Goal: Answer question/provide support: Share knowledge or assist other users

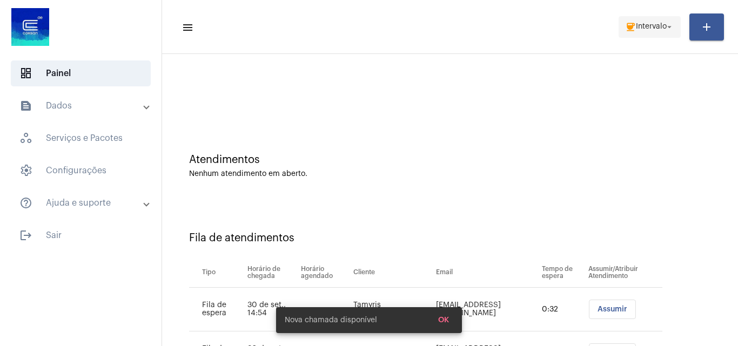
click at [651, 30] on span "Intervalo" at bounding box center [651, 27] width 31 height 8
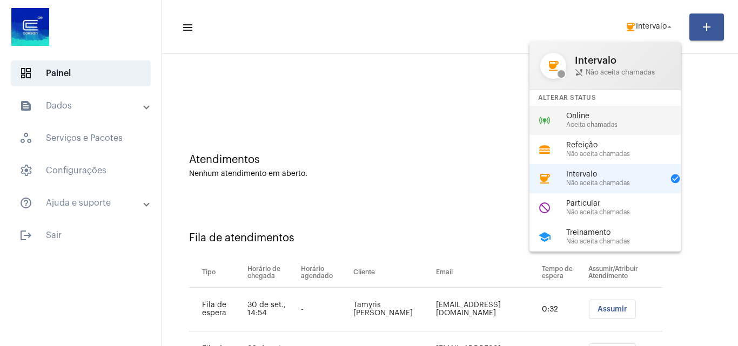
click at [576, 114] on span "Online" at bounding box center [627, 116] width 123 height 8
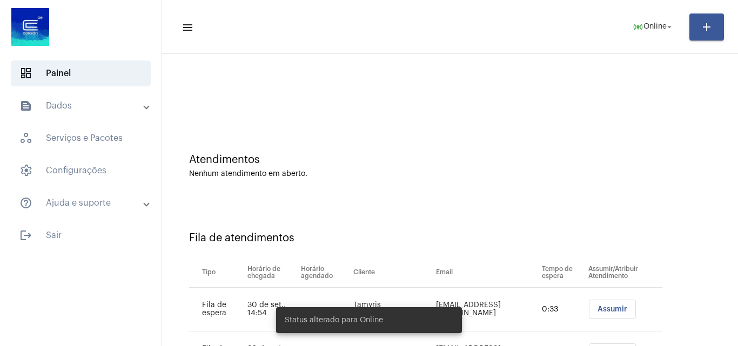
click at [597, 307] on span "Assumir" at bounding box center [612, 310] width 30 height 8
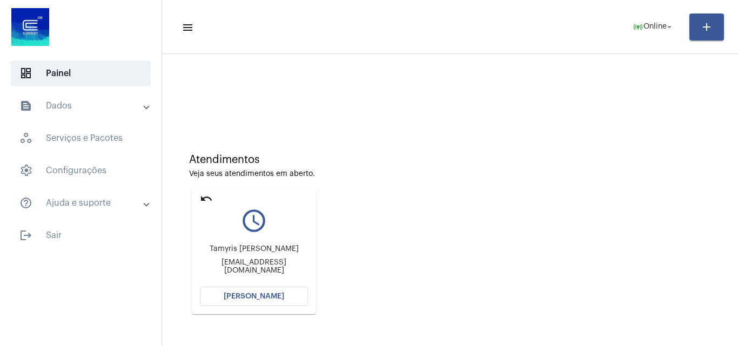
click at [246, 295] on span "[PERSON_NAME]" at bounding box center [254, 297] width 60 height 8
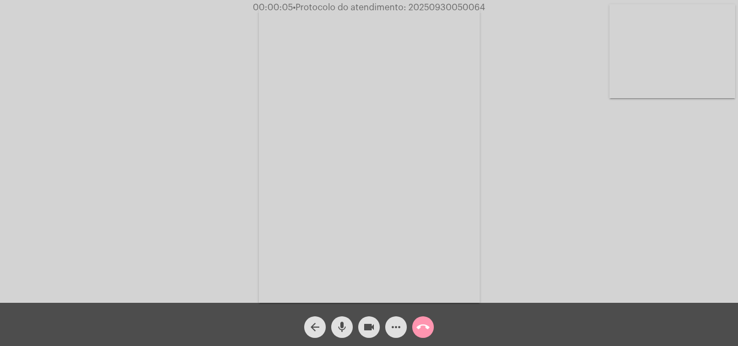
click at [700, 242] on div "Acessando Câmera e Microfone..." at bounding box center [368, 154] width 735 height 303
click at [660, 253] on div "Acessando Câmera e Microfone..." at bounding box center [368, 154] width 735 height 303
click at [619, 228] on div "Acessando Câmera e Microfone..." at bounding box center [368, 154] width 735 height 303
drag, startPoint x: 408, startPoint y: 8, endPoint x: 512, endPoint y: 1, distance: 104.5
click at [512, 1] on app-call "00:02:24 • Protocolo do atendimento: 20250930050064 Acessando Câmera e Microfon…" at bounding box center [369, 173] width 738 height 346
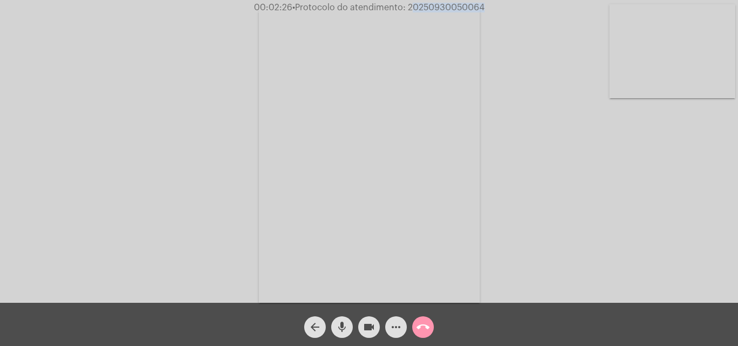
copy app-call "20250930050064"
click at [420, 327] on mat-icon "call_end" at bounding box center [422, 327] width 13 height 13
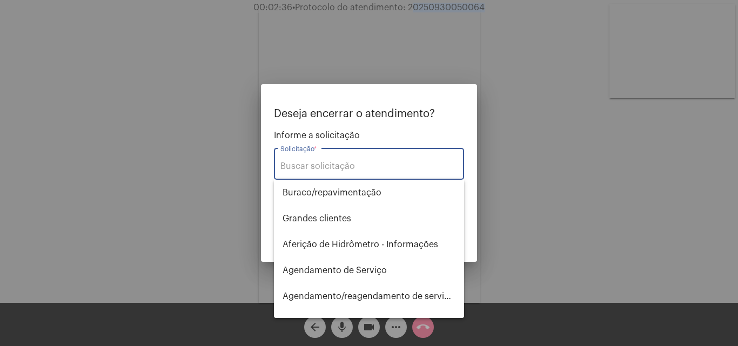
click at [345, 164] on input "Solicitação *" at bounding box center [368, 166] width 177 height 10
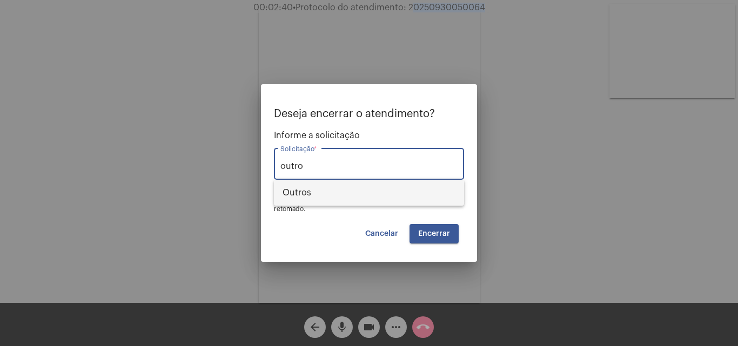
click at [316, 193] on span "Outros" at bounding box center [368, 193] width 173 height 26
type input "Outros"
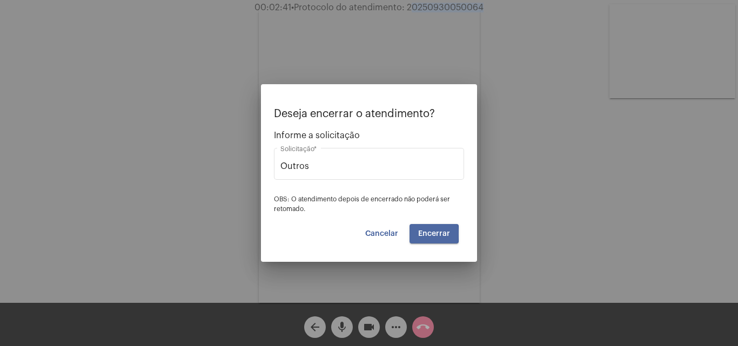
click at [417, 234] on button "Encerrar" at bounding box center [433, 233] width 49 height 19
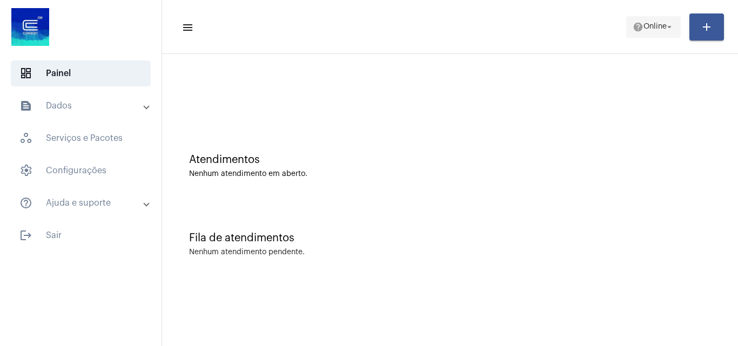
click at [644, 33] on span "help Online arrow_drop_down" at bounding box center [653, 26] width 42 height 19
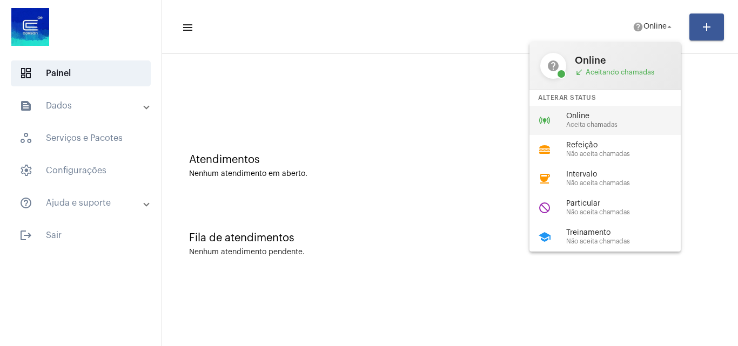
click at [574, 127] on span "Aceita chamadas" at bounding box center [627, 124] width 123 height 7
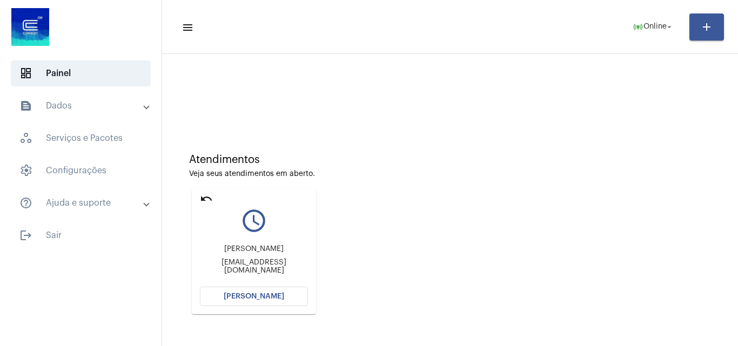
click at [254, 298] on span "[PERSON_NAME]" at bounding box center [254, 297] width 60 height 8
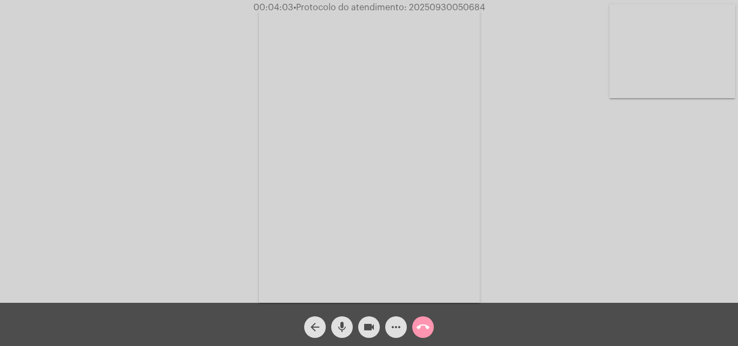
drag, startPoint x: 406, startPoint y: 12, endPoint x: 495, endPoint y: 4, distance: 88.9
click at [495, 4] on div "00:04:03 • Protocolo do atendimento: 20250930050684" at bounding box center [369, 8] width 738 height 10
copy span "20250930050684"
click at [399, 325] on mat-icon "more_horiz" at bounding box center [395, 327] width 13 height 13
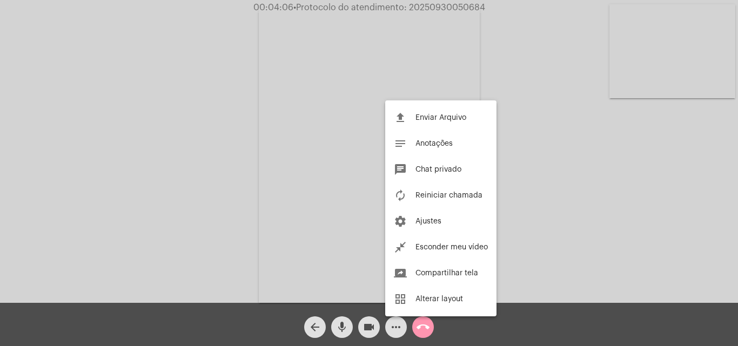
click at [536, 200] on div at bounding box center [369, 173] width 738 height 346
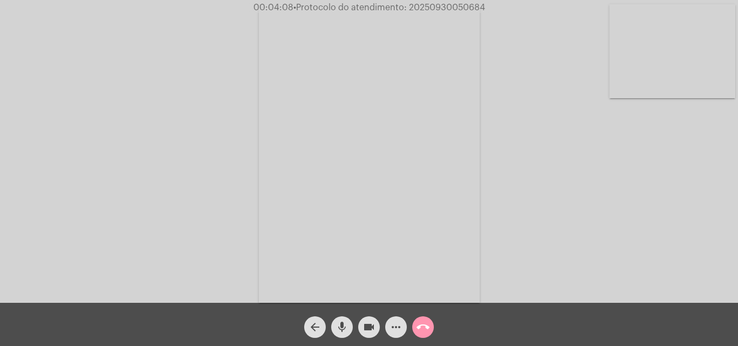
click at [393, 326] on mat-icon "more_horiz" at bounding box center [395, 327] width 13 height 13
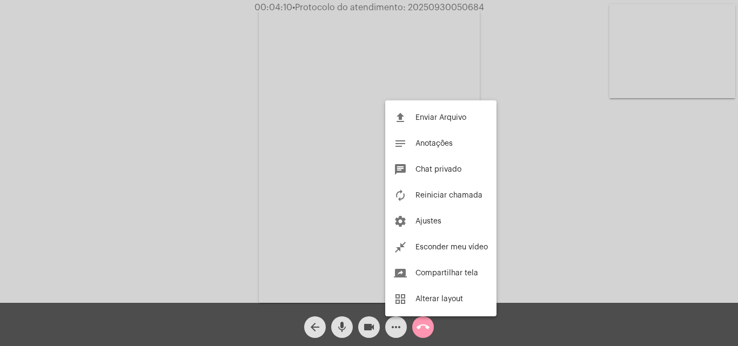
click at [430, 168] on span "Chat privado" at bounding box center [438, 170] width 46 height 8
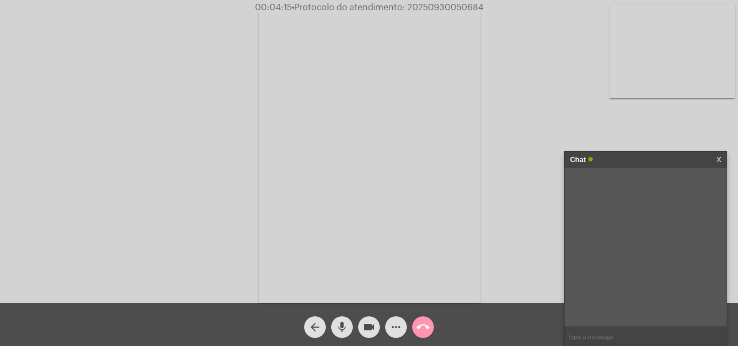
paste input "20250930050684"
type input "20250930050684"
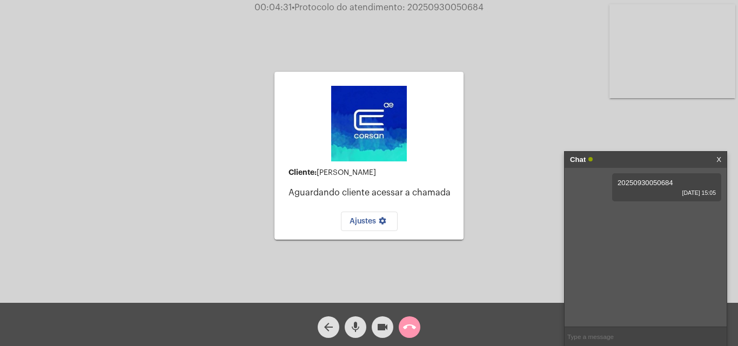
click at [407, 326] on mat-icon "call_end" at bounding box center [409, 327] width 13 height 13
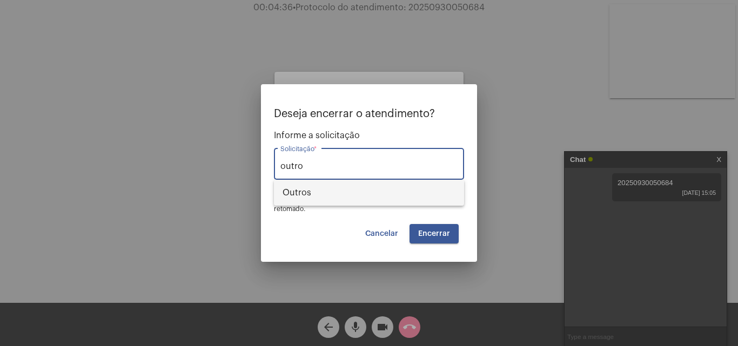
click at [301, 199] on span "Outros" at bounding box center [368, 193] width 173 height 26
type input "Outros"
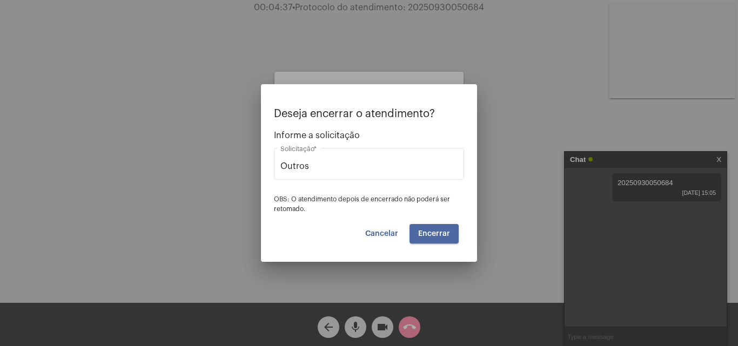
click at [440, 236] on span "Encerrar" at bounding box center [434, 234] width 32 height 8
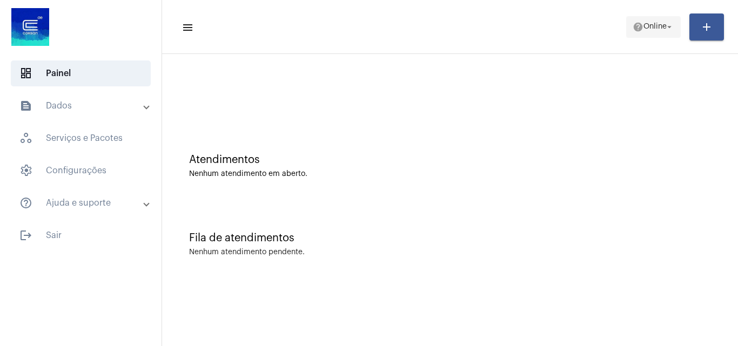
drag, startPoint x: 653, startPoint y: 18, endPoint x: 652, endPoint y: 26, distance: 7.6
click at [653, 19] on span "help Online arrow_drop_down" at bounding box center [653, 26] width 42 height 19
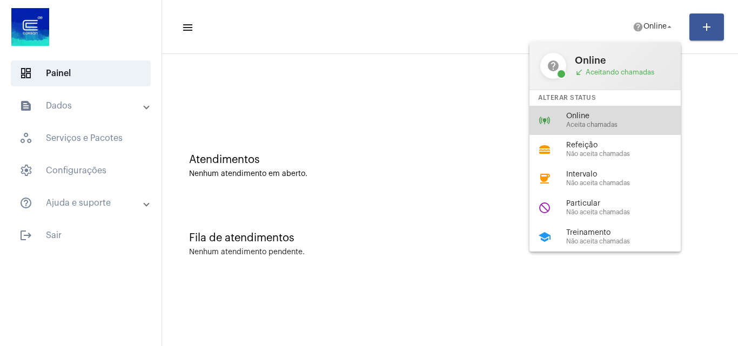
click at [601, 127] on span "Aceita chamadas" at bounding box center [627, 124] width 123 height 7
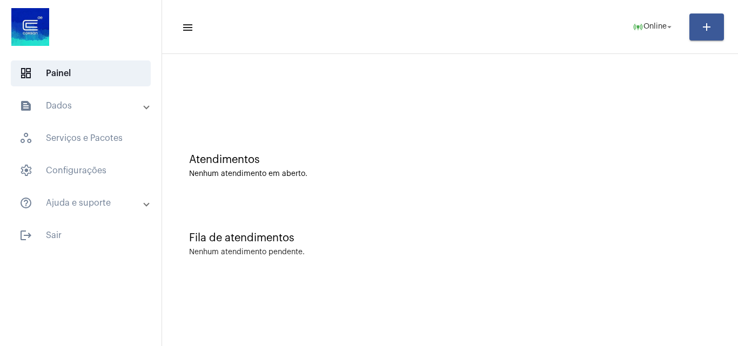
click at [691, 216] on div "Fila de atendimentos Nenhum atendimento pendente." at bounding box center [449, 239] width 565 height 78
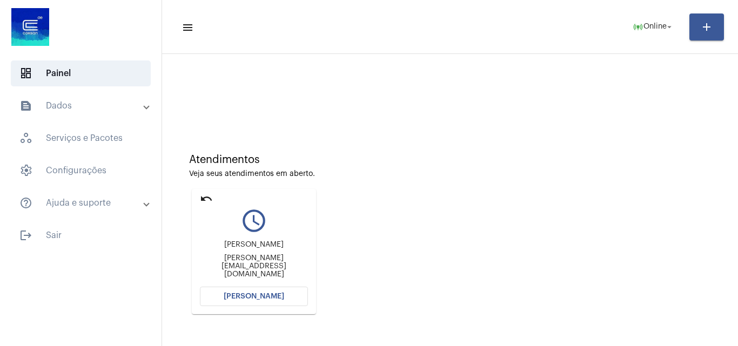
click at [274, 299] on span "[PERSON_NAME]" at bounding box center [254, 297] width 60 height 8
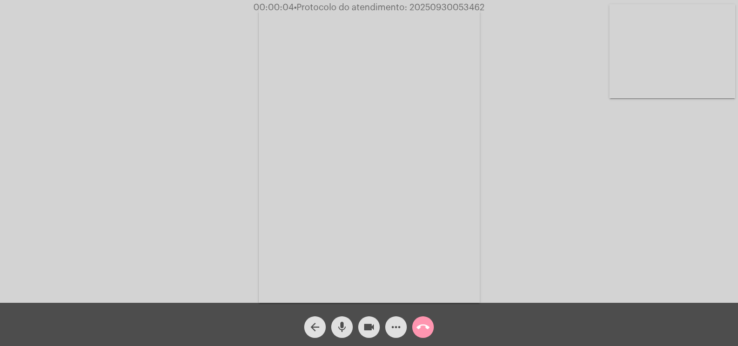
click at [721, 264] on div "Acessando Câmera e Microfone..." at bounding box center [368, 154] width 735 height 303
click at [343, 323] on mat-icon "mic" at bounding box center [341, 327] width 13 height 13
click at [370, 329] on mat-icon "videocam" at bounding box center [368, 327] width 13 height 13
click at [344, 329] on mat-icon "mic_off" at bounding box center [341, 327] width 13 height 13
click at [360, 327] on button "videocam_off" at bounding box center [369, 327] width 22 height 22
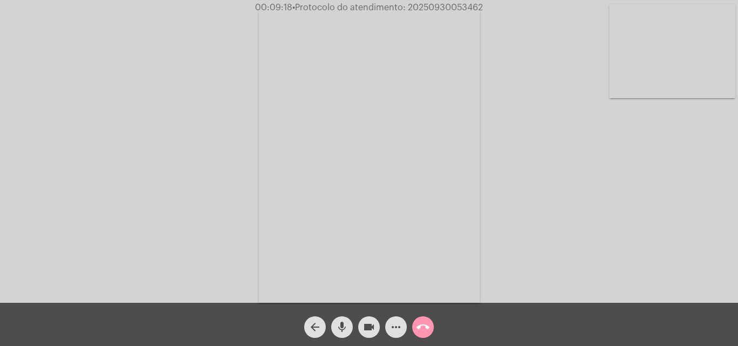
click at [338, 322] on mat-icon "mic" at bounding box center [341, 327] width 13 height 13
click at [367, 334] on mat-icon "videocam" at bounding box center [368, 327] width 13 height 13
click at [341, 330] on mat-icon "mic_off" at bounding box center [341, 327] width 13 height 13
click at [342, 328] on mat-icon "mic" at bounding box center [341, 327] width 13 height 13
click at [343, 326] on mat-icon "mic_off" at bounding box center [341, 327] width 13 height 13
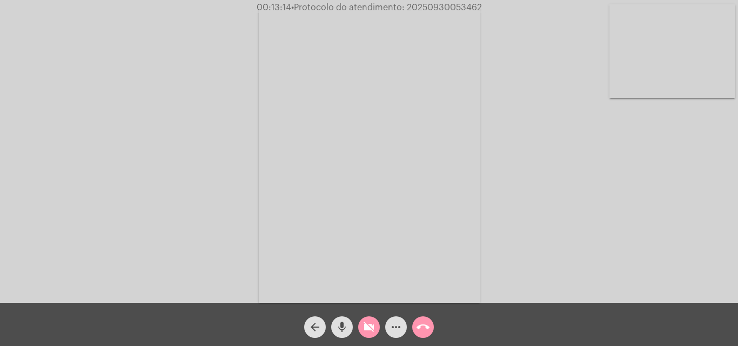
click at [343, 326] on mat-icon "mic" at bounding box center [341, 327] width 13 height 13
click at [339, 328] on mat-icon "mic_off" at bounding box center [341, 327] width 13 height 13
click at [376, 321] on button "videocam_off" at bounding box center [369, 327] width 22 height 22
click at [399, 326] on mat-icon "more_horiz" at bounding box center [395, 327] width 13 height 13
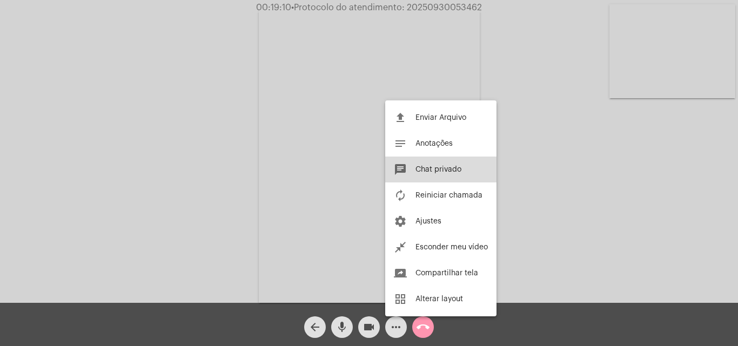
click at [428, 164] on button "chat Chat privado" at bounding box center [440, 170] width 111 height 26
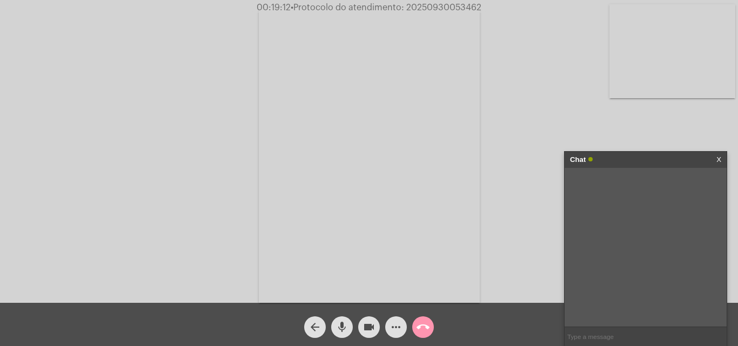
paste input "Agência Reguladora: CNPJ: 92.802.784/0001-90 CORSAN SA AGERGS - 0800 979 0066"
type input "Agência Reguladora: CNPJ: 92.802.784/0001-90 CORSAN SA AGERGS - 0800 979 0066"
drag, startPoint x: 664, startPoint y: 198, endPoint x: 713, endPoint y: 198, distance: 49.1
click at [713, 198] on div "Agência Reguladora: CNPJ: 92.802.784/0001-90 CORSAN SA AGERGS - 0800 979 0066 […" at bounding box center [666, 195] width 109 height 44
copy span "0800 979 0066"
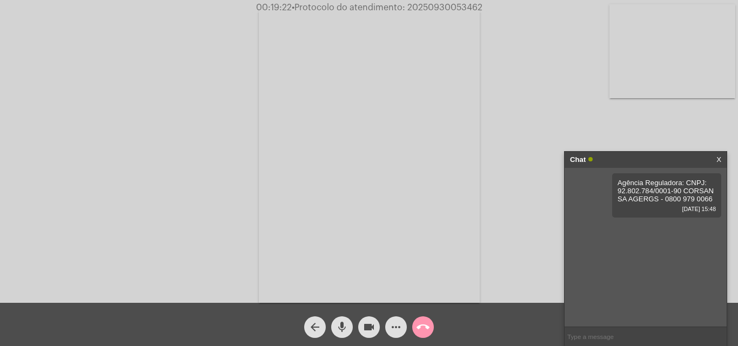
click at [576, 339] on input "text" at bounding box center [645, 336] width 162 height 19
paste input "0800 979 0066"
type input "0800 979 0066"
drag, startPoint x: 406, startPoint y: 4, endPoint x: 487, endPoint y: 8, distance: 80.5
click at [491, 8] on div "00:19:26 • Protocolo do atendimento: 20250930053462" at bounding box center [369, 8] width 738 height 10
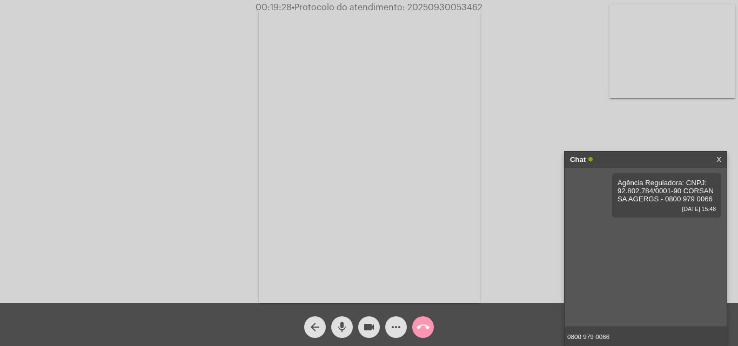
copy span "20250930053462"
click at [619, 338] on input "0800 979 0066" at bounding box center [645, 336] width 162 height 19
paste input "20250930053462"
type input "20250930053462"
click at [426, 324] on mat-icon "call_end" at bounding box center [422, 327] width 13 height 13
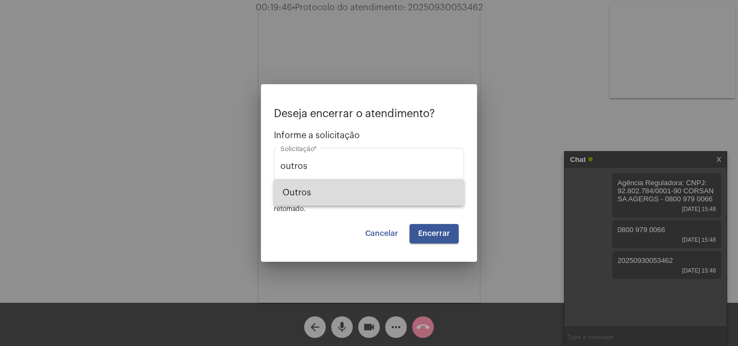
click at [318, 188] on span "Outros" at bounding box center [368, 193] width 173 height 26
type input "Outros"
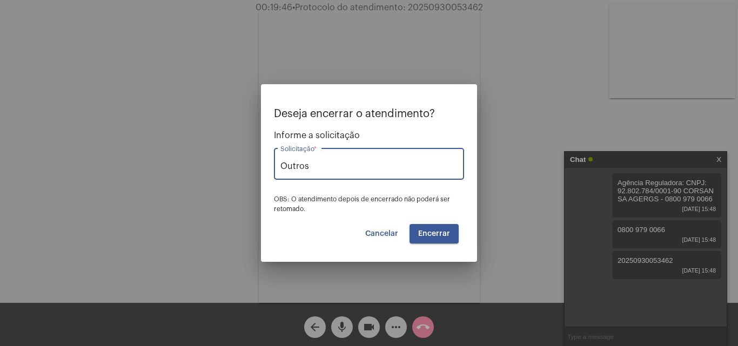
click at [422, 225] on button "Encerrar" at bounding box center [433, 233] width 49 height 19
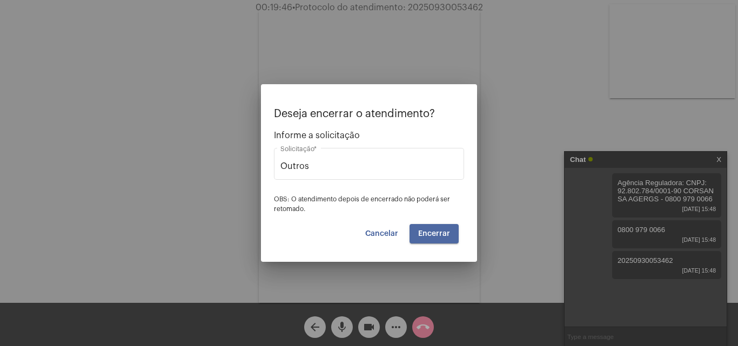
click at [422, 229] on button "Encerrar" at bounding box center [433, 233] width 49 height 19
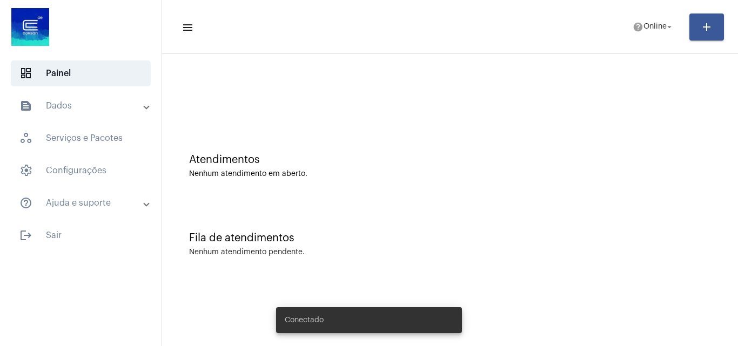
click at [662, 26] on span "Online" at bounding box center [654, 27] width 23 height 8
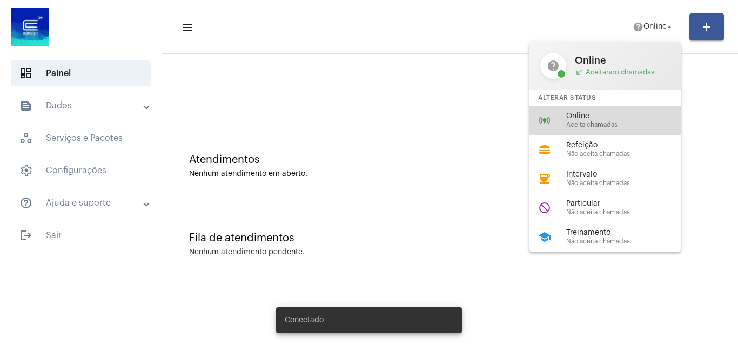
click at [601, 109] on div "online_prediction Online Aceita chamadas" at bounding box center [613, 120] width 168 height 29
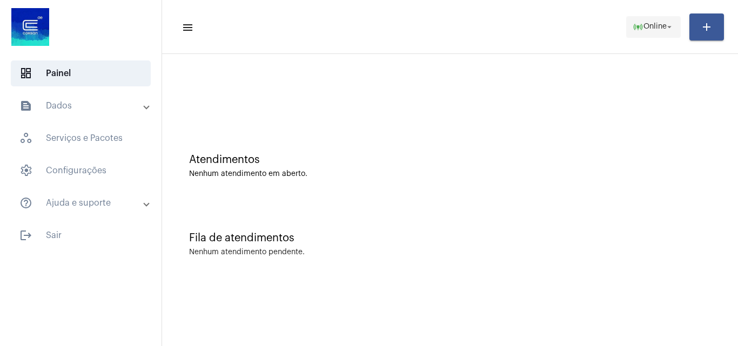
click at [645, 29] on span "Online" at bounding box center [654, 27] width 23 height 8
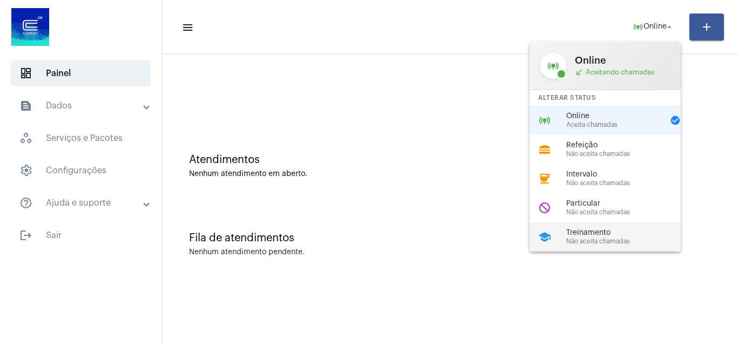
click at [579, 250] on div "school Treinamento Não aceita chamadas" at bounding box center [613, 236] width 168 height 29
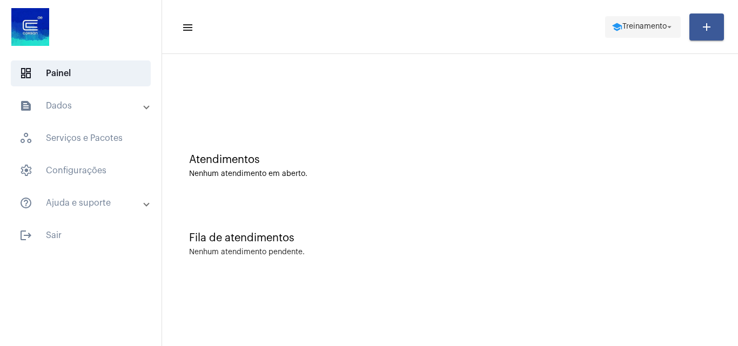
click at [644, 25] on span "Treinamento" at bounding box center [644, 27] width 44 height 8
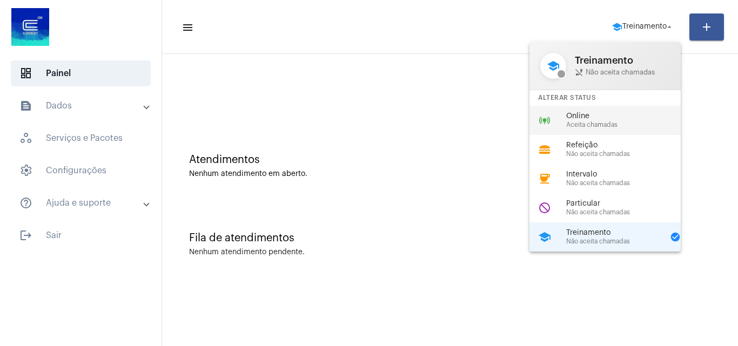
click at [581, 124] on span "Aceita chamadas" at bounding box center [627, 124] width 123 height 7
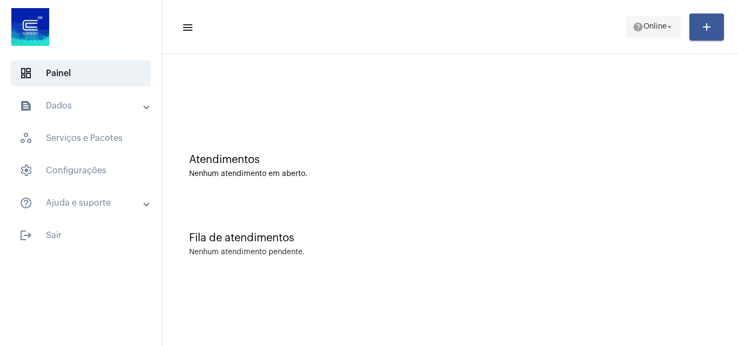
drag, startPoint x: 654, startPoint y: 23, endPoint x: 650, endPoint y: 34, distance: 11.6
click at [655, 23] on span "Online" at bounding box center [654, 27] width 23 height 8
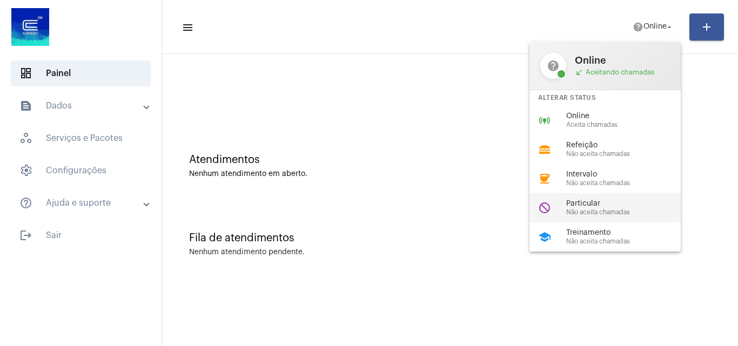
click at [584, 205] on span "Particular" at bounding box center [627, 204] width 123 height 8
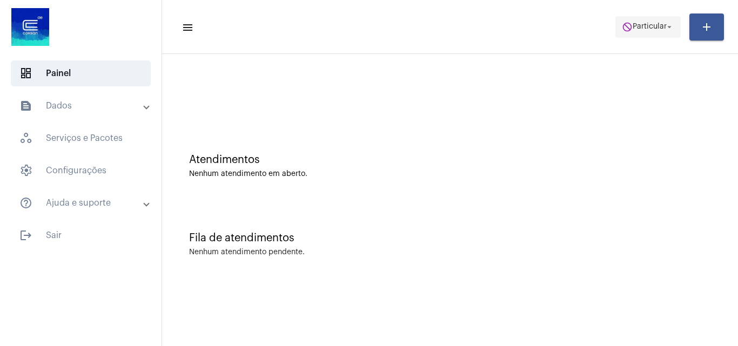
click at [636, 24] on span "Particular" at bounding box center [649, 27] width 34 height 8
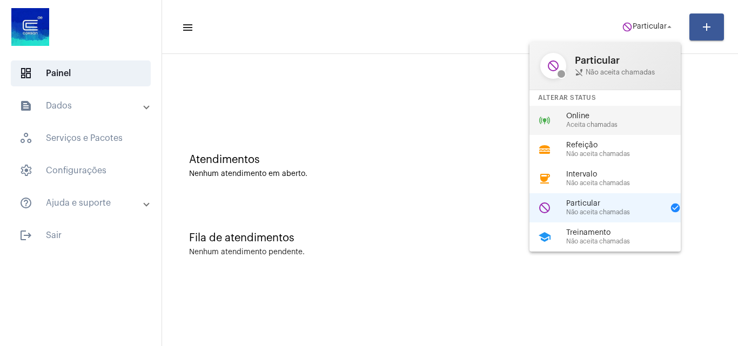
click at [595, 122] on span "Aceita chamadas" at bounding box center [627, 124] width 123 height 7
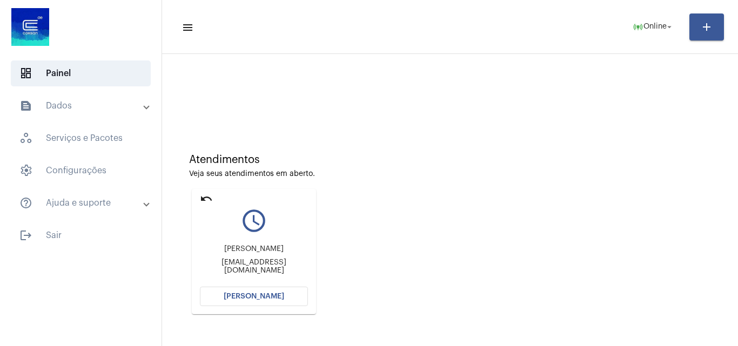
click at [276, 292] on mat-sidenav-content "menu online_prediction Online arrow_drop_down add Atendimentos Veja seus atendi…" at bounding box center [450, 173] width 576 height 346
click at [244, 288] on button "[PERSON_NAME]" at bounding box center [254, 296] width 108 height 19
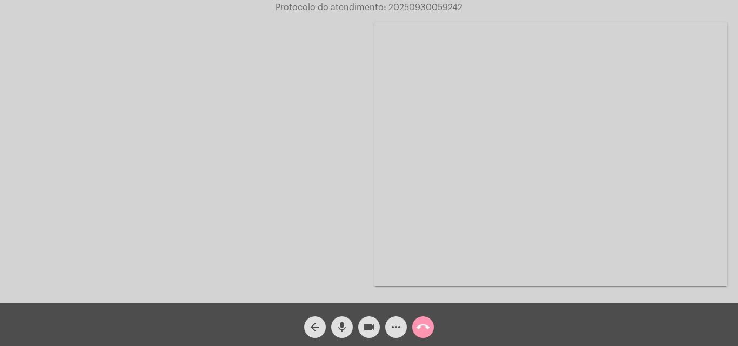
click at [735, 283] on div "Acessando Câmera e Microfone..." at bounding box center [368, 153] width 735 height 303
click at [710, 222] on div "Acessando Câmera e Microfone..." at bounding box center [368, 154] width 735 height 303
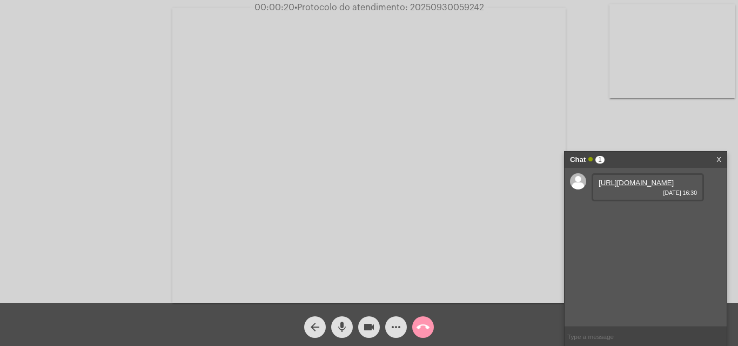
click at [638, 187] on link "https://neft-transfer-bucket.s3.amazonaws.com/temp-7514b3b8-ac31-68c2-04df-d5c9…" at bounding box center [635, 183] width 75 height 8
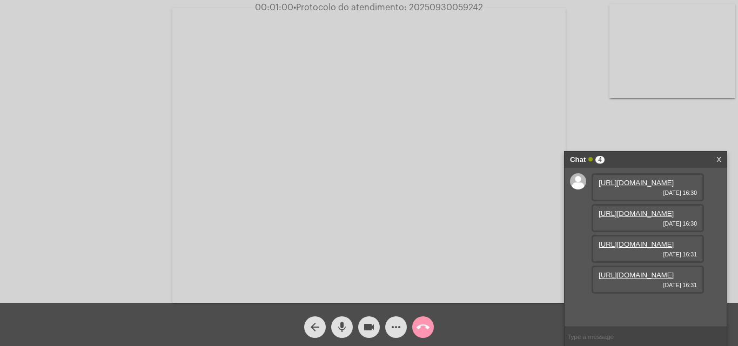
click at [632, 218] on link "https://neft-transfer-bucket.s3.amazonaws.com/temp-1b0484b8-a77e-5a5b-e8bb-a4ee…" at bounding box center [635, 214] width 75 height 8
click at [623, 244] on link "https://neft-transfer-bucket.s3.amazonaws.com/temp-26e74ab6-10a1-8606-186e-98a5…" at bounding box center [635, 244] width 75 height 8
click at [630, 279] on link "https://neft-transfer-bucket.s3.amazonaws.com/temp-38e43c68-24bd-d92c-dcdf-f3de…" at bounding box center [635, 275] width 75 height 8
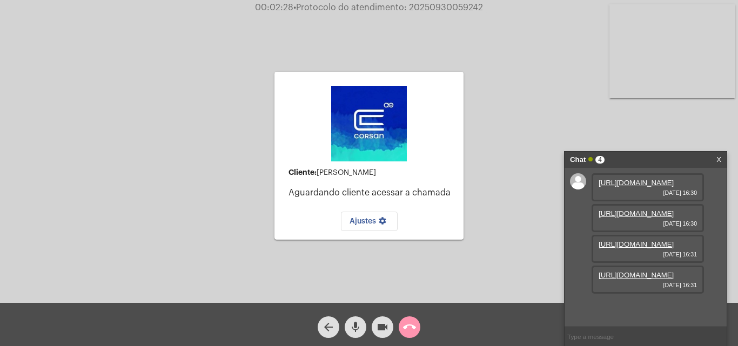
click at [406, 323] on mat-icon "call_end" at bounding box center [409, 327] width 13 height 13
click at [410, 326] on mat-icon "call_end" at bounding box center [409, 327] width 13 height 13
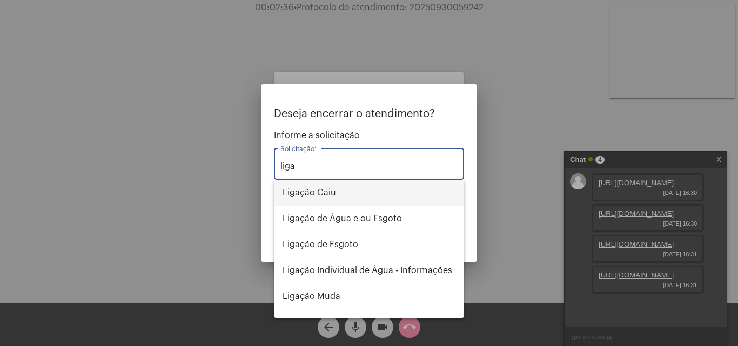
click at [313, 201] on span "Ligação Caiu" at bounding box center [368, 193] width 173 height 26
type input "Ligação Caiu"
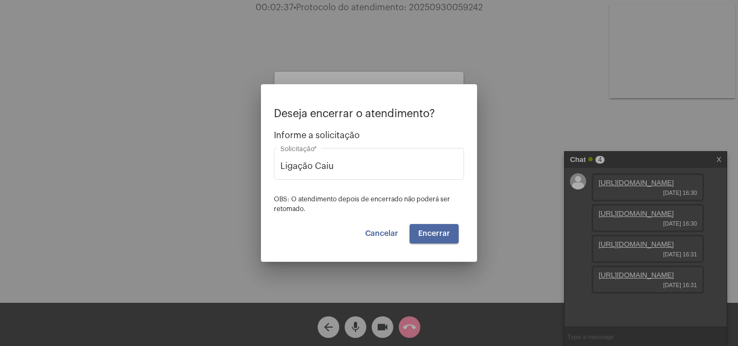
click at [425, 232] on span "Encerrar" at bounding box center [434, 234] width 32 height 8
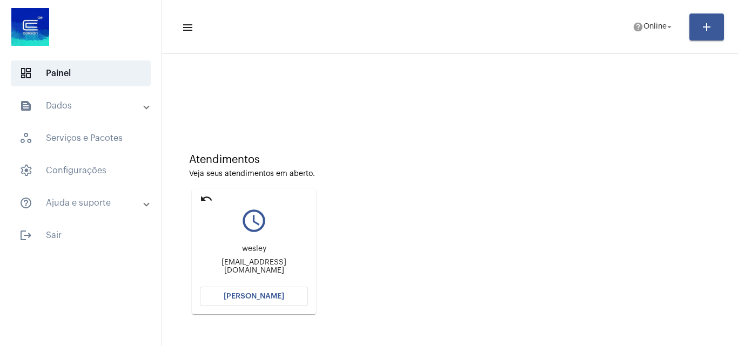
click at [264, 300] on span "[PERSON_NAME]" at bounding box center [254, 297] width 60 height 8
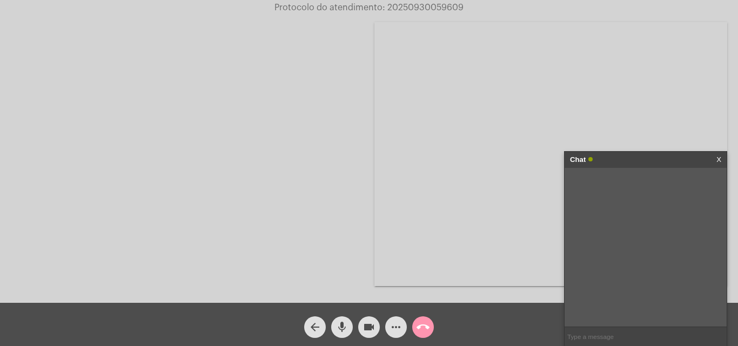
click at [719, 159] on link "X" at bounding box center [718, 160] width 5 height 16
click at [639, 187] on link "https://neft-transfer-bucket.s3.amazonaws.com/temp-26ffe4c0-e222-a1de-6027-47b1…" at bounding box center [635, 183] width 75 height 8
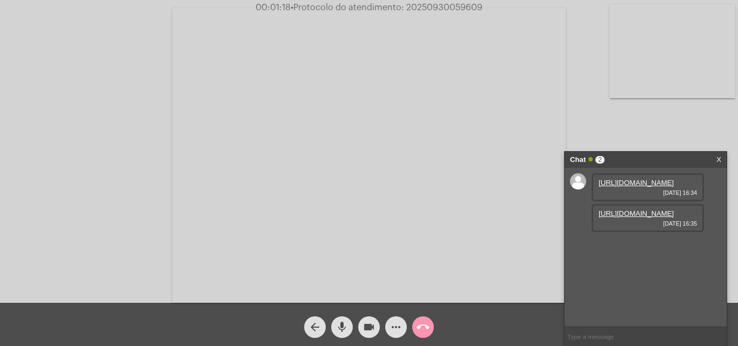
click at [627, 218] on link "https://neft-transfer-bucket.s3.amazonaws.com/temp-9ecb08b2-299a-c30c-18d0-f19f…" at bounding box center [635, 214] width 75 height 8
click at [621, 248] on link "https://neft-transfer-bucket.s3.amazonaws.com/temp-07328cf5-8193-ed3d-fe89-3161…" at bounding box center [635, 244] width 75 height 8
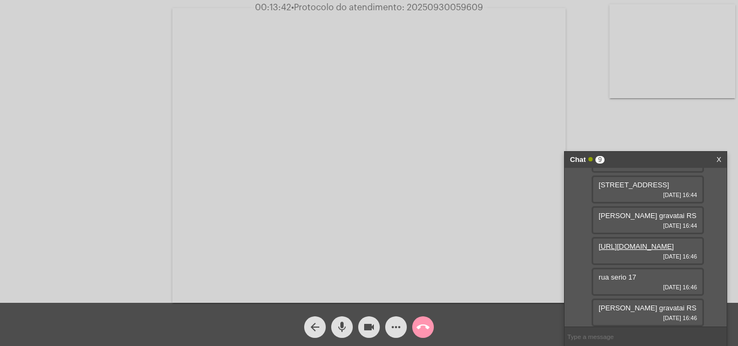
scroll to position [104, 0]
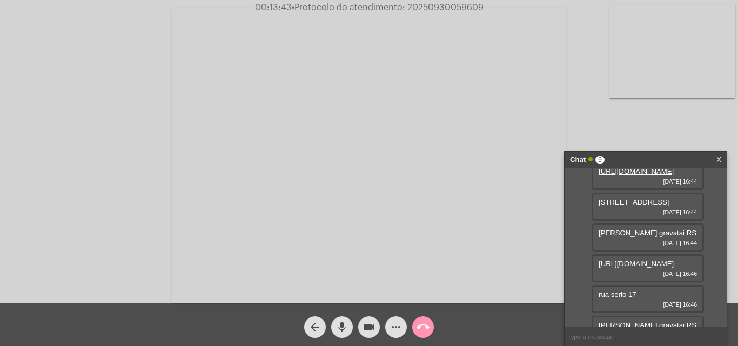
click at [629, 175] on link "https://neft-transfer-bucket.s3.amazonaws.com/temp-84d12a34-3951-74e4-5fbf-74bc…" at bounding box center [635, 171] width 75 height 8
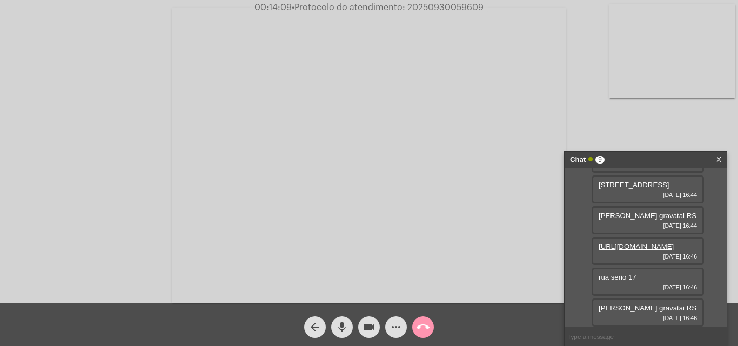
scroll to position [242, 0]
click at [639, 242] on link "https://neft-transfer-bucket.s3.amazonaws.com/temp-89977c40-5f1e-b3d2-9ccb-6146…" at bounding box center [635, 246] width 75 height 8
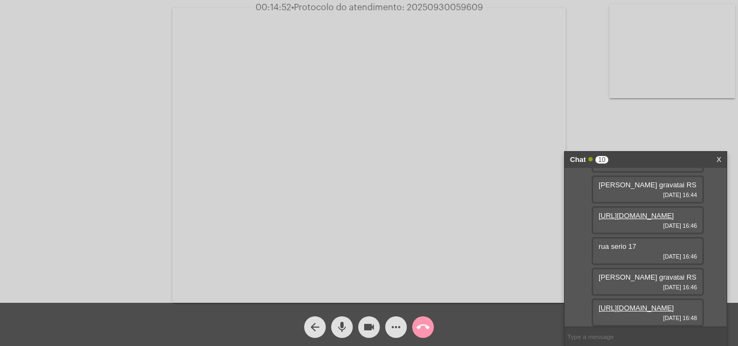
scroll to position [190, 0]
drag, startPoint x: 650, startPoint y: 210, endPoint x: 596, endPoint y: 217, distance: 54.5
click at [596, 173] on div "rua itapuca 08 30/09/2025 16:44" at bounding box center [647, 159] width 112 height 28
copy span "rua itapuca 08"
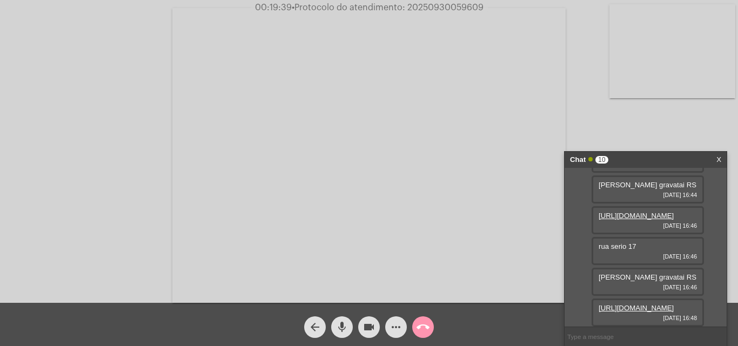
drag, startPoint x: 639, startPoint y: 221, endPoint x: 592, endPoint y: 217, distance: 47.1
click at [592, 237] on div "rua serio 17 30/09/2025 16:46" at bounding box center [647, 251] width 112 height 28
copy span "rua serio 17"
click at [633, 304] on link "https://neft-transfer-bucket.s3.amazonaws.com/temp-e6b78efc-ad09-bd6e-03aa-6b7d…" at bounding box center [635, 308] width 75 height 8
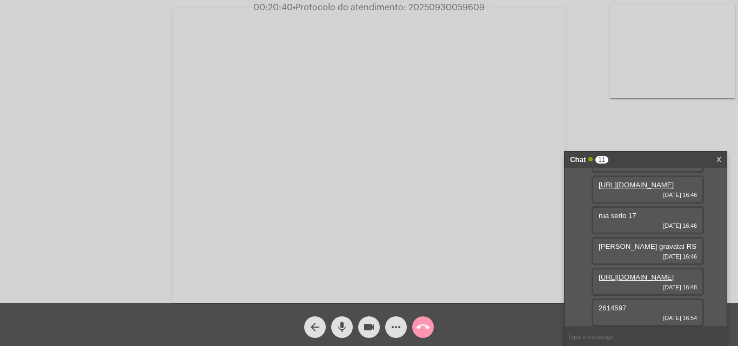
scroll to position [328, 0]
click at [612, 308] on span "2614597" at bounding box center [612, 308] width 28 height 8
copy span "2614597"
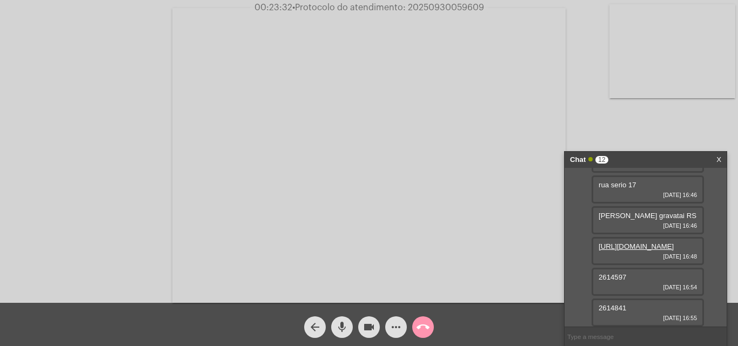
click at [611, 310] on span "2614841" at bounding box center [612, 308] width 28 height 8
drag, startPoint x: 673, startPoint y: 306, endPoint x: 597, endPoint y: 306, distance: 76.1
click at [597, 306] on div "rua poço das antas 169 30/09/2025 16:57" at bounding box center [647, 313] width 112 height 28
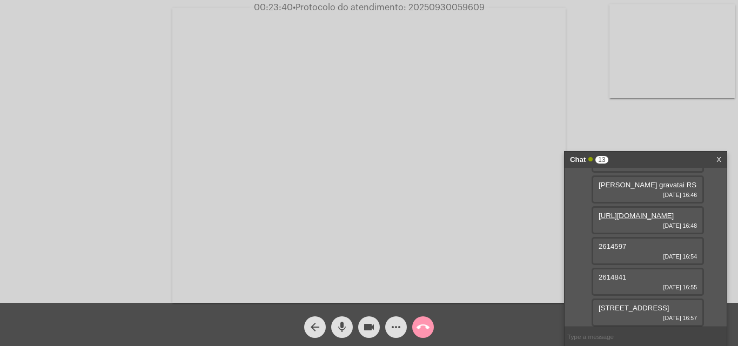
copy span "rua poço das antas 169"
click at [616, 275] on span "2614841" at bounding box center [612, 277] width 28 height 8
click at [615, 275] on span "2614841" at bounding box center [612, 277] width 28 height 8
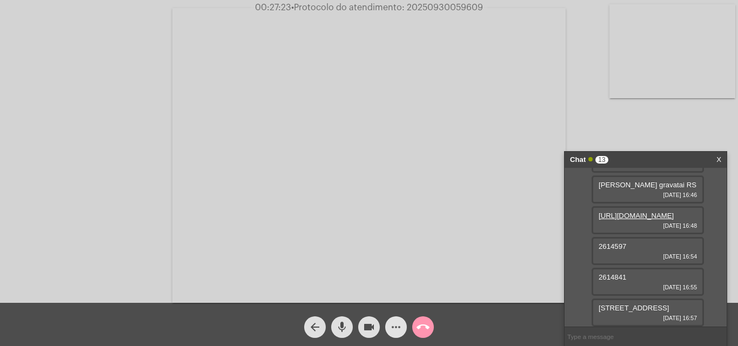
click at [397, 325] on mat-icon "more_horiz" at bounding box center [395, 327] width 13 height 13
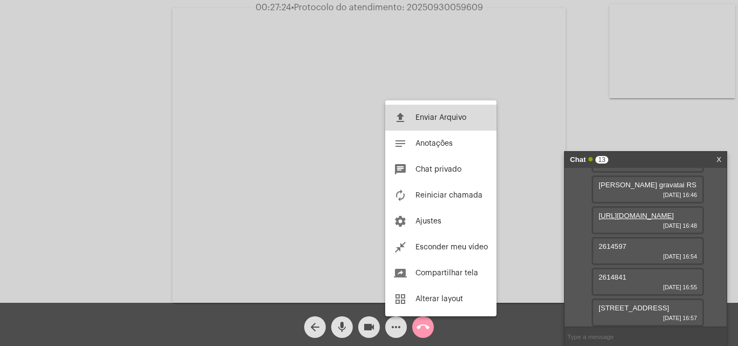
click at [439, 118] on span "Enviar Arquivo" at bounding box center [440, 118] width 51 height 8
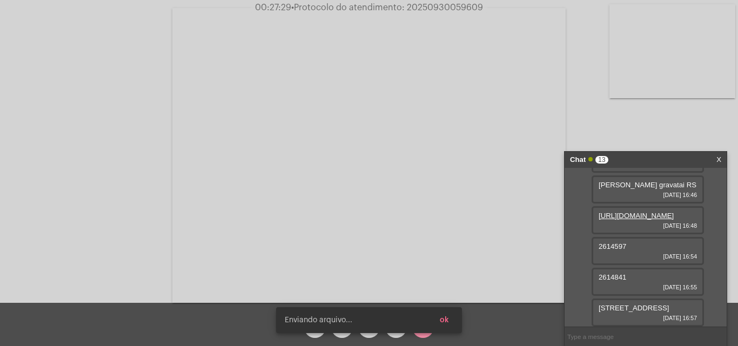
scroll to position [445, 0]
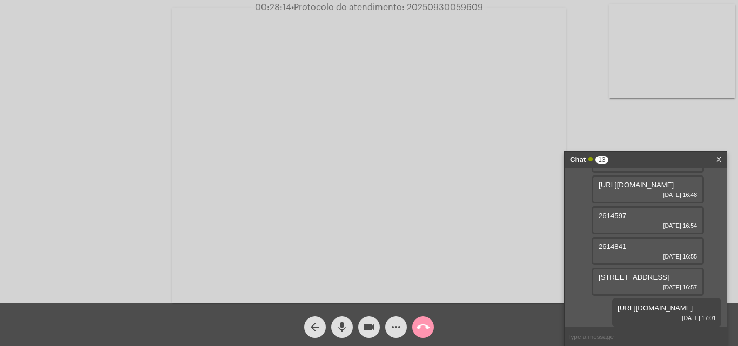
click at [392, 328] on mat-icon "more_horiz" at bounding box center [395, 327] width 13 height 13
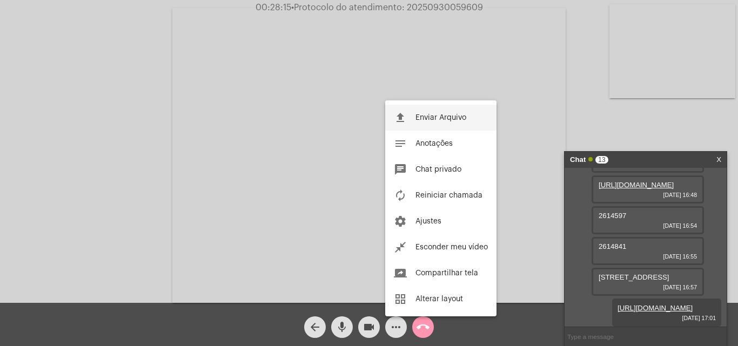
click at [431, 116] on span "Enviar Arquivo" at bounding box center [440, 118] width 51 height 8
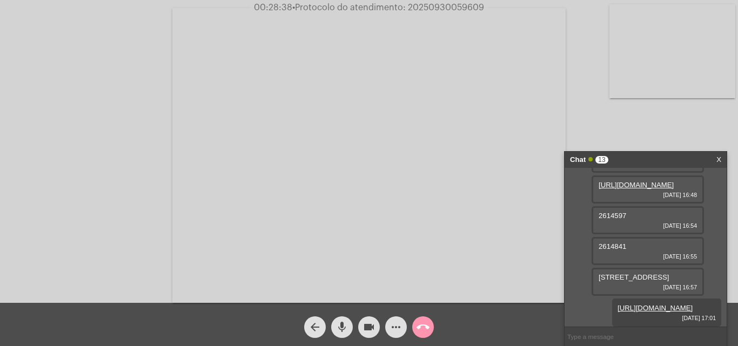
click at [396, 330] on mat-icon "more_horiz" at bounding box center [395, 327] width 13 height 13
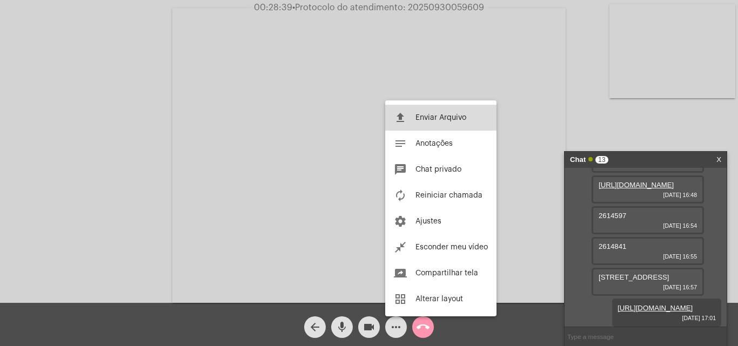
click at [443, 116] on span "Enviar Arquivo" at bounding box center [440, 118] width 51 height 8
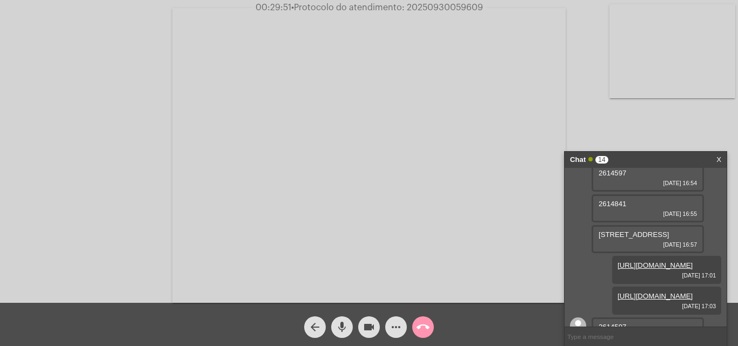
scroll to position [315, 0]
click at [575, 259] on div "https://neft-transfer-bucket.s3.amazonaws.com/temp-26ffe4c0-e222-a1de-6027-47b1…" at bounding box center [645, 247] width 162 height 159
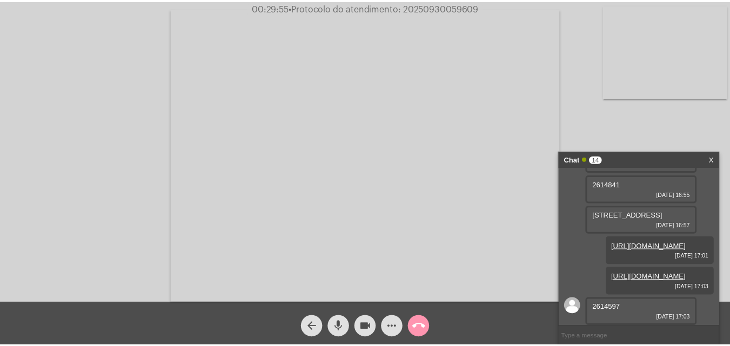
scroll to position [531, 0]
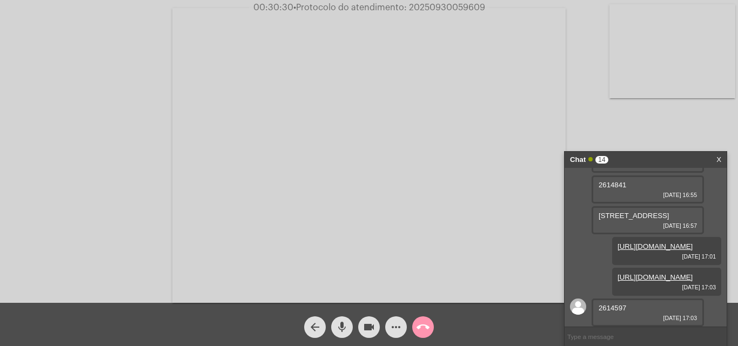
click at [614, 309] on span "2614597" at bounding box center [612, 308] width 28 height 8
copy span "2614597"
drag, startPoint x: 408, startPoint y: 9, endPoint x: 476, endPoint y: 2, distance: 68.3
click at [476, 2] on span "00:31:38 • Protocolo do atendimento: 20250930059609" at bounding box center [369, 7] width 237 height 11
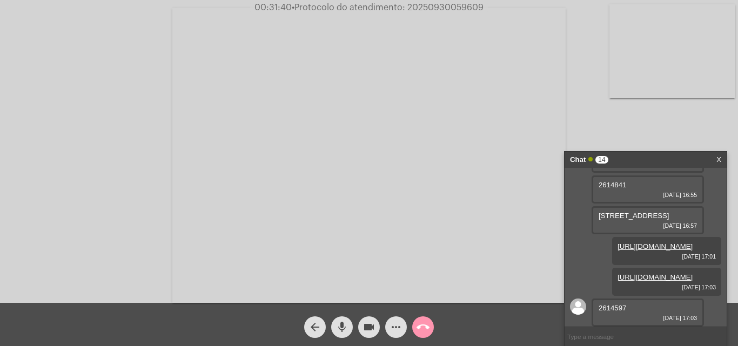
click at [421, 46] on video at bounding box center [368, 155] width 393 height 295
click at [339, 62] on video at bounding box center [187, 154] width 353 height 264
click at [425, 328] on mat-icon "call_end" at bounding box center [422, 327] width 13 height 13
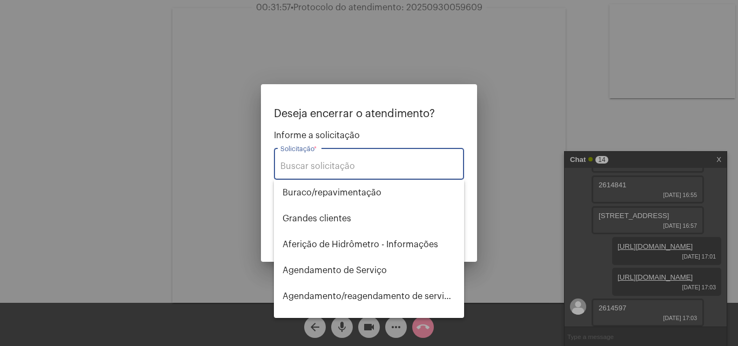
click at [332, 170] on input "Solicitação *" at bounding box center [368, 166] width 177 height 10
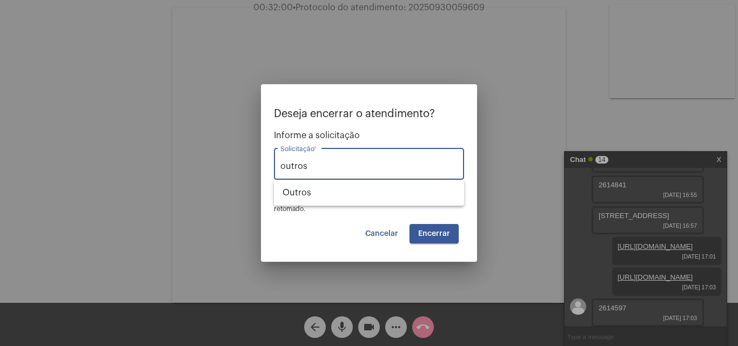
click at [433, 234] on span "Encerrar" at bounding box center [434, 234] width 32 height 8
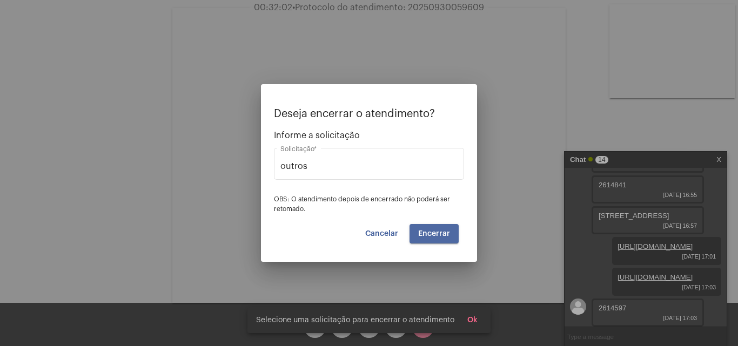
click at [433, 231] on span "Encerrar" at bounding box center [434, 234] width 32 height 8
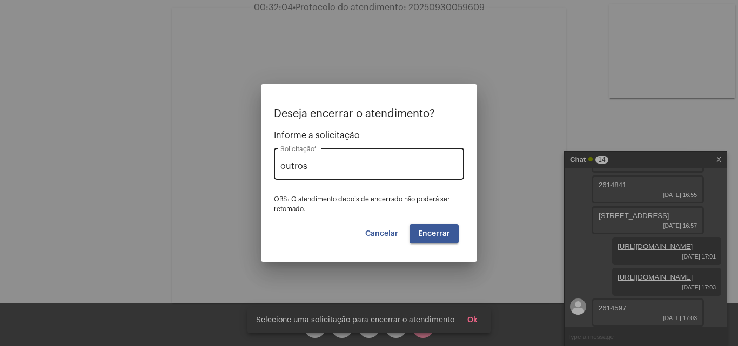
click at [320, 166] on input "outros" at bounding box center [368, 166] width 177 height 10
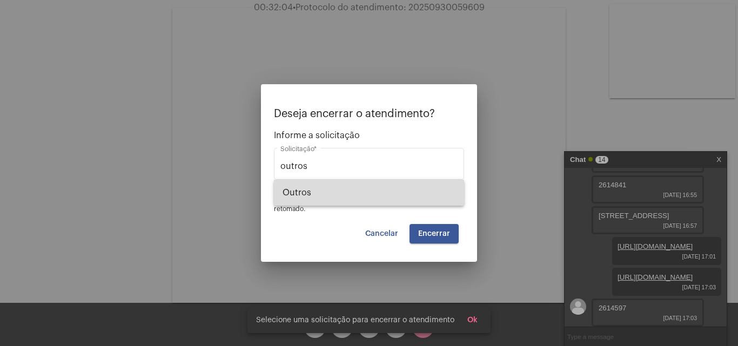
click at [352, 198] on span "Outros" at bounding box center [368, 193] width 173 height 26
type input "Outros"
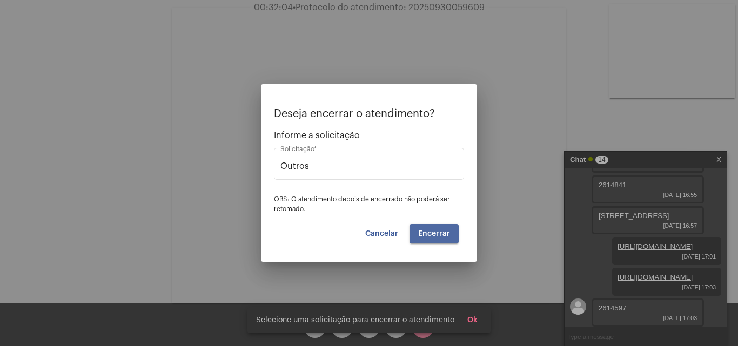
click at [434, 231] on span "Encerrar" at bounding box center [434, 234] width 32 height 8
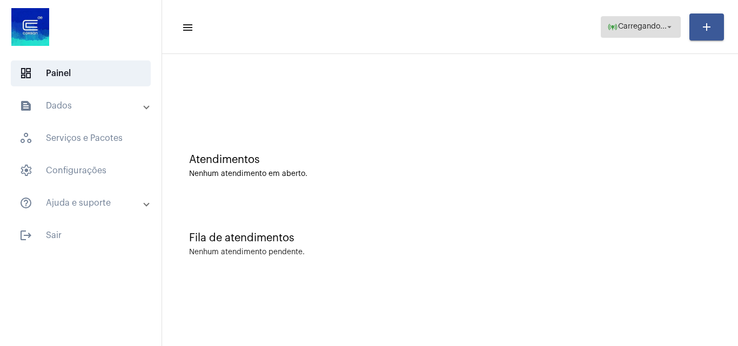
click at [659, 29] on span "Carregando..." at bounding box center [642, 27] width 49 height 8
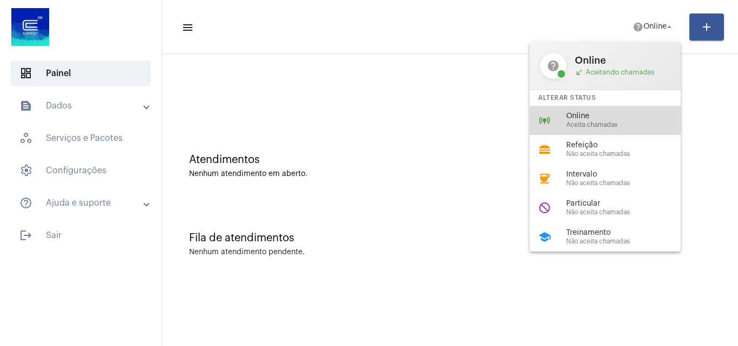
click at [584, 114] on span "Online" at bounding box center [627, 116] width 123 height 8
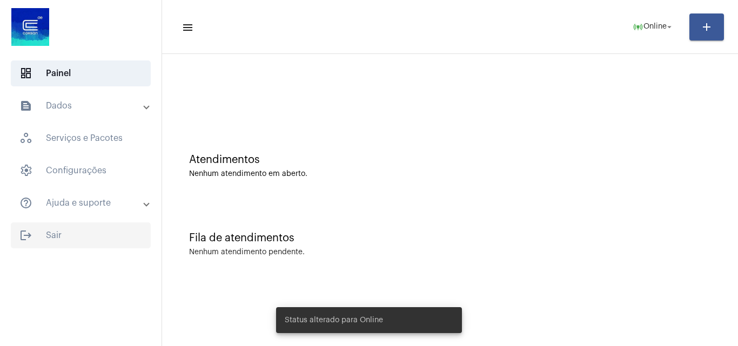
click at [63, 229] on span "logout Sair" at bounding box center [81, 235] width 140 height 26
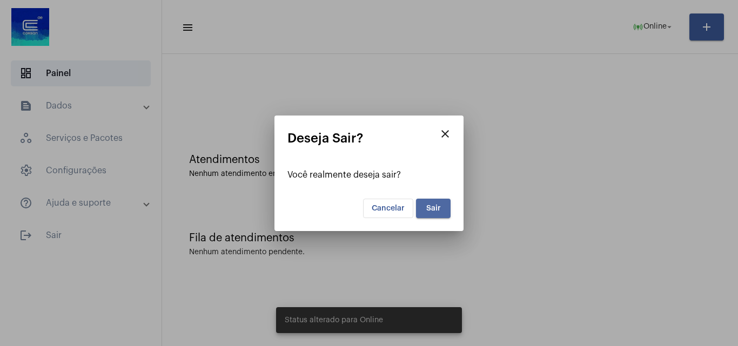
click at [437, 210] on span "Sair" at bounding box center [433, 209] width 15 height 8
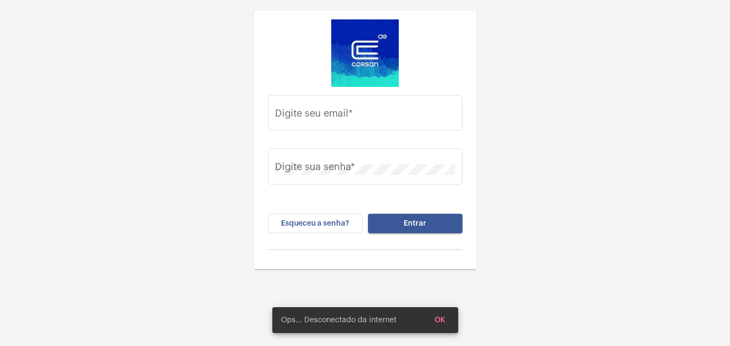
type input "gustavo.alexandre@operacaocorsan.com.br"
